Goal: Information Seeking & Learning: Learn about a topic

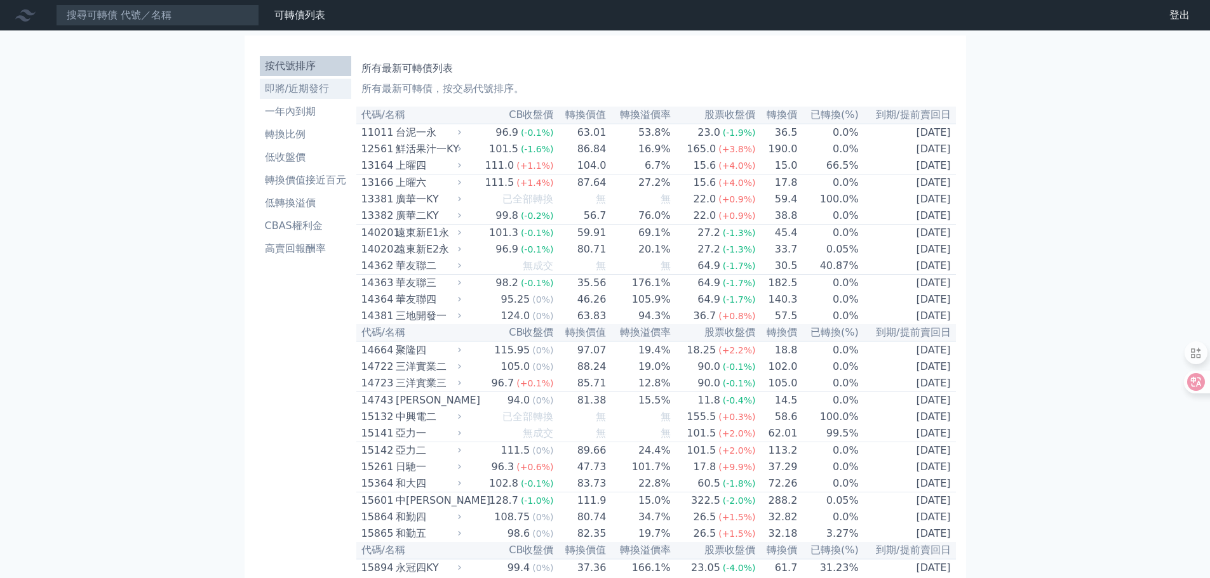
click at [266, 86] on li "即將/近期發行" at bounding box center [305, 88] width 91 height 15
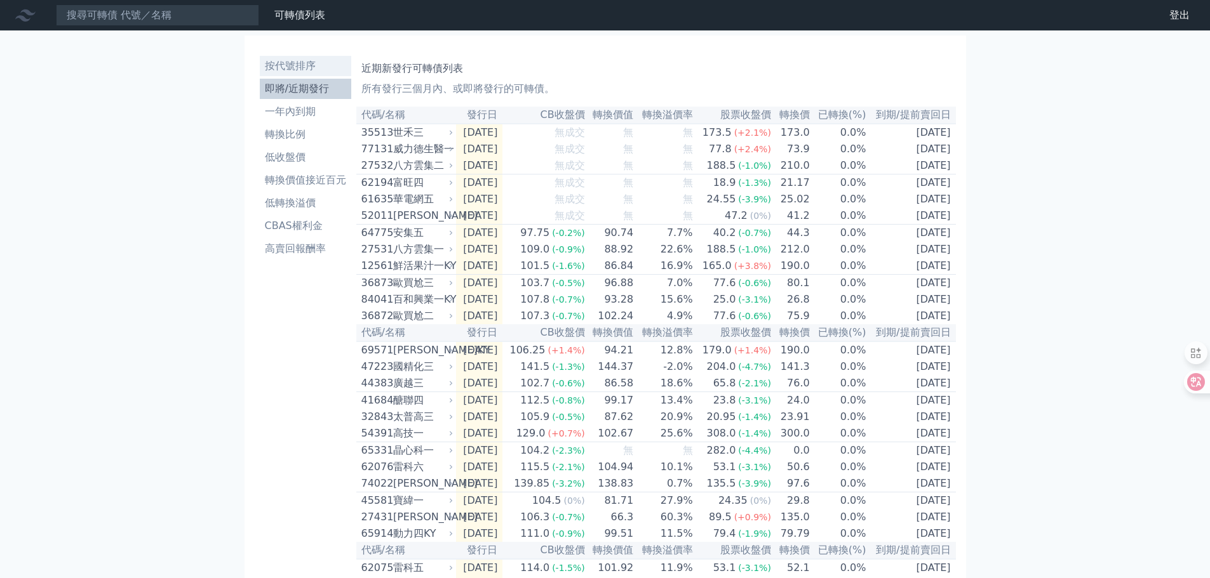
click at [292, 70] on li "按代號排序" at bounding box center [305, 65] width 91 height 15
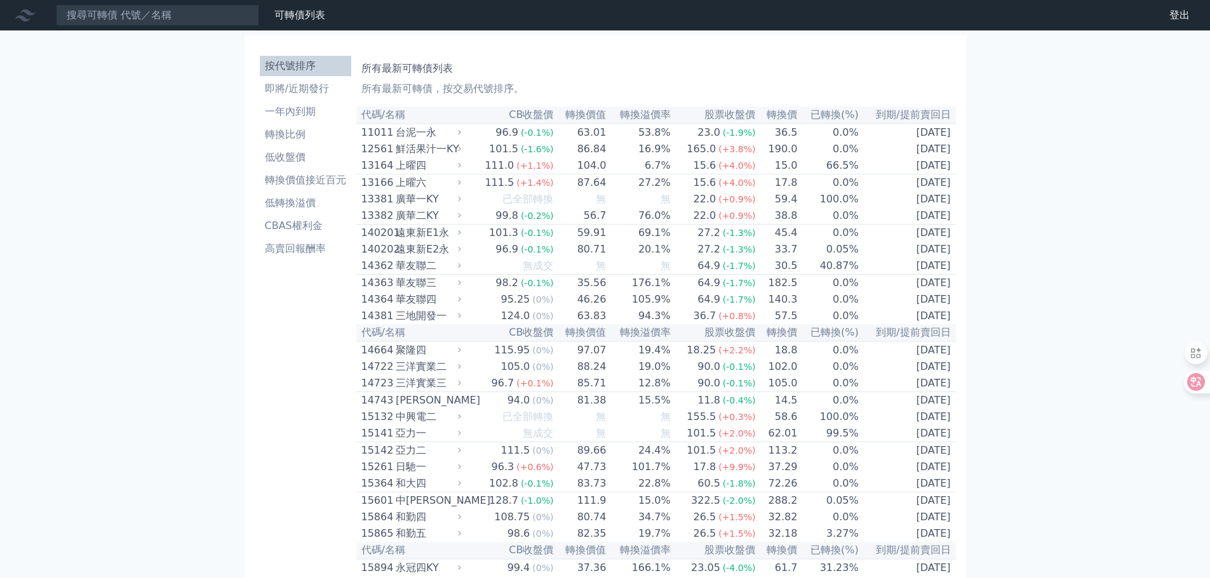
drag, startPoint x: 1208, startPoint y: 31, endPoint x: 1205, endPoint y: 163, distance: 132.1
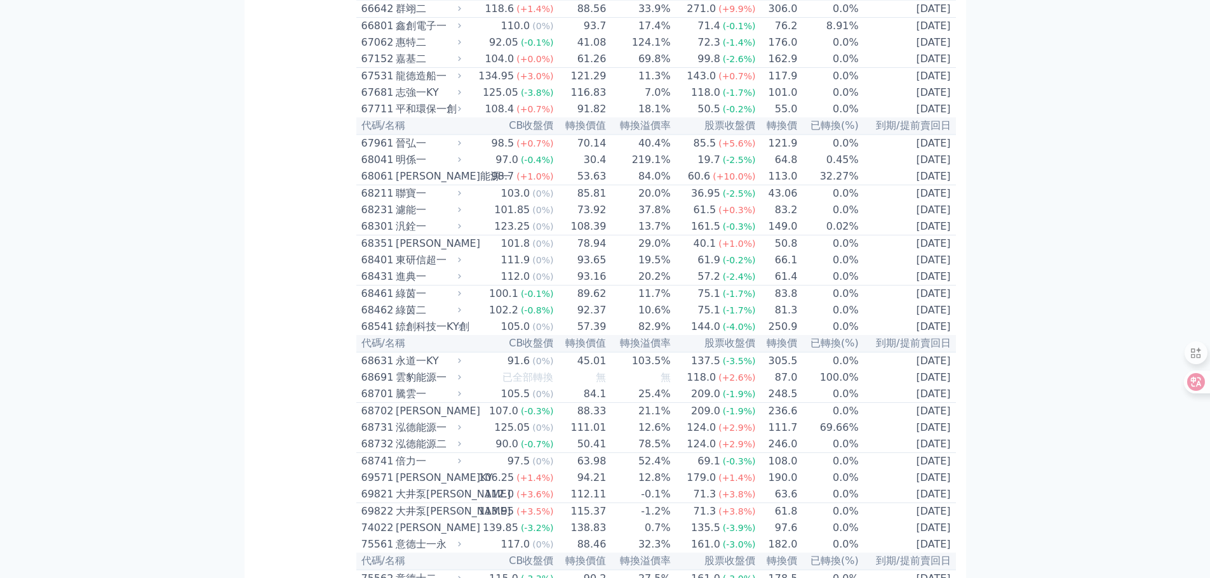
scroll to position [6076, 0]
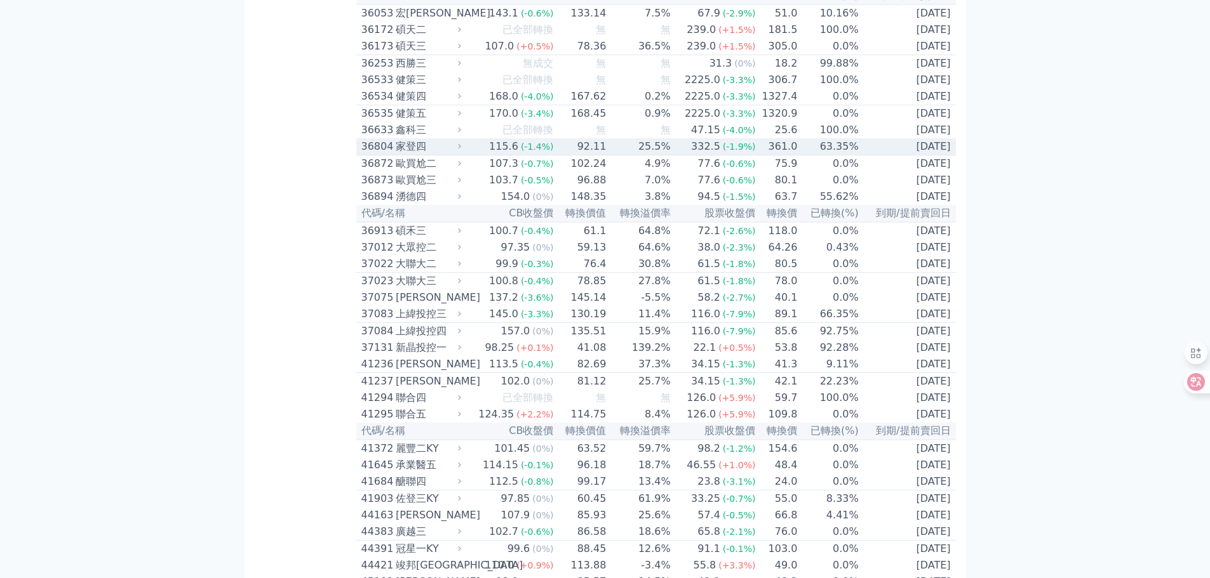
scroll to position [3205, 0]
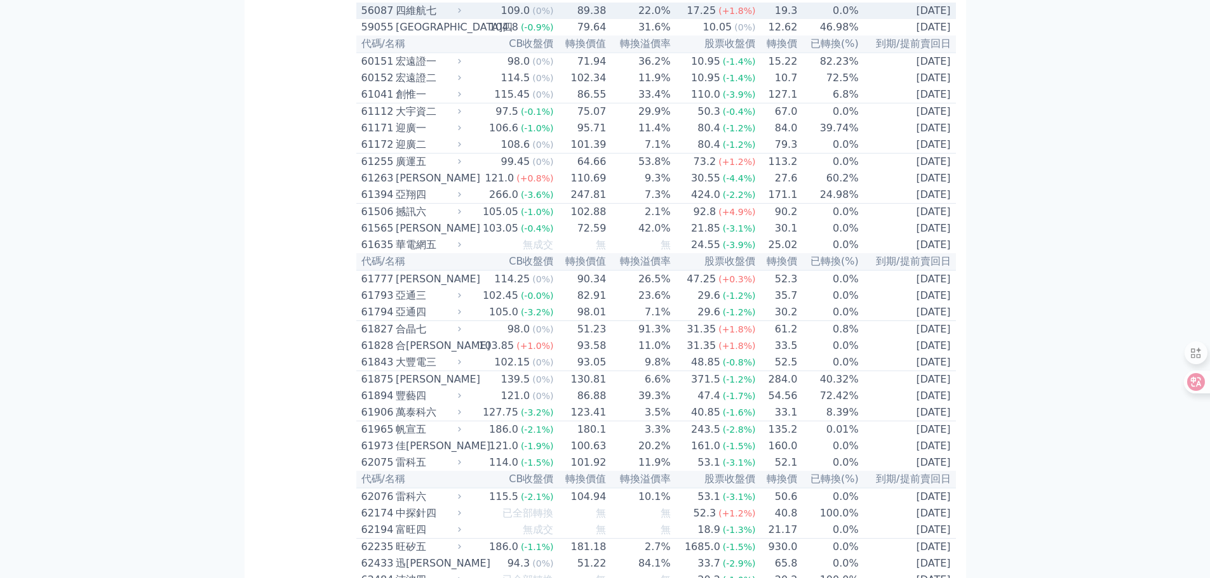
scroll to position [4730, 0]
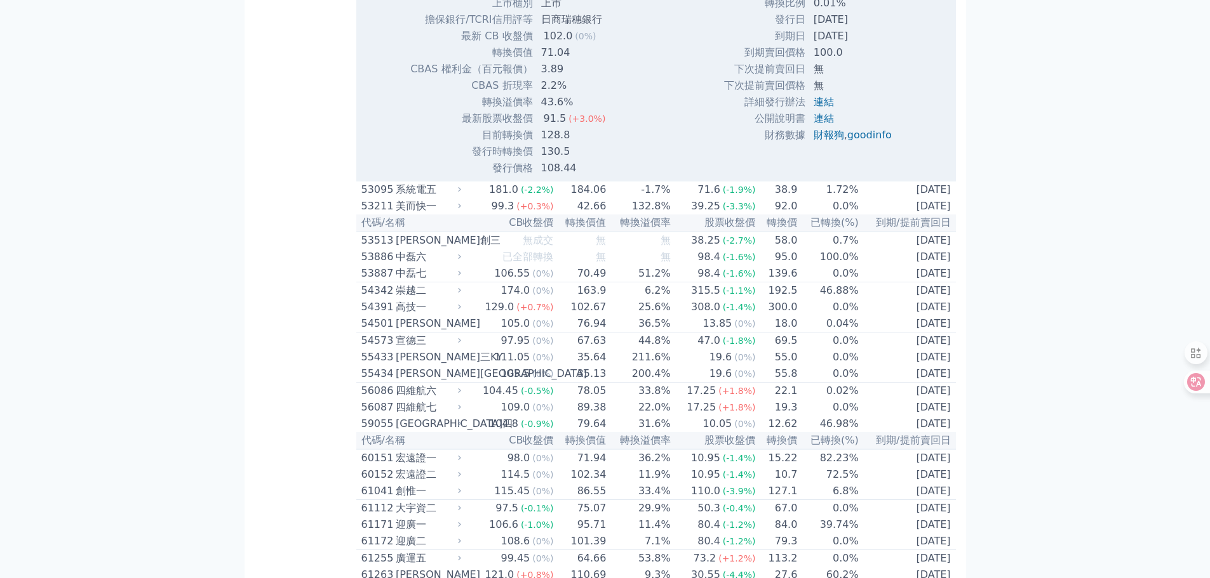
scroll to position [4857, 0]
